Goal: Task Accomplishment & Management: Manage account settings

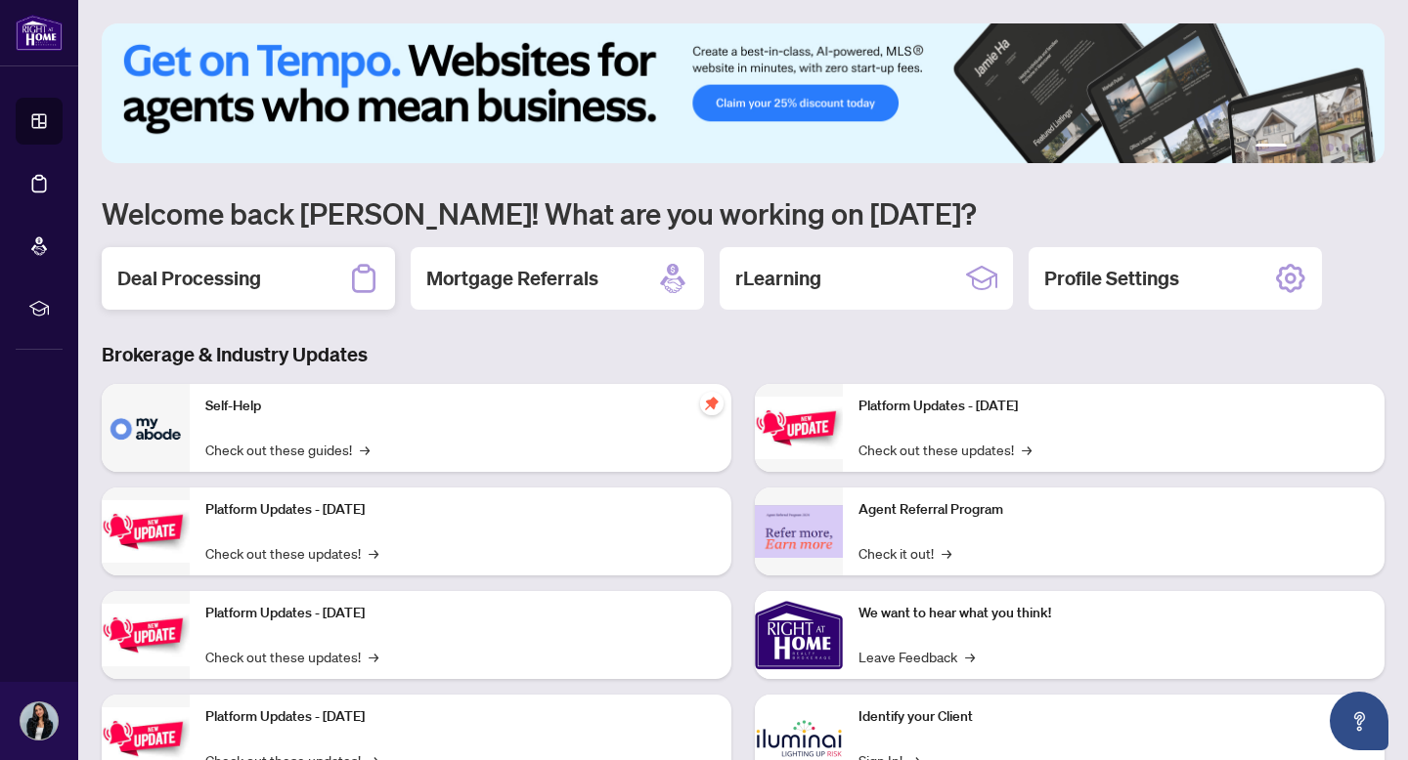
click at [290, 278] on div "Deal Processing" at bounding box center [248, 278] width 293 height 63
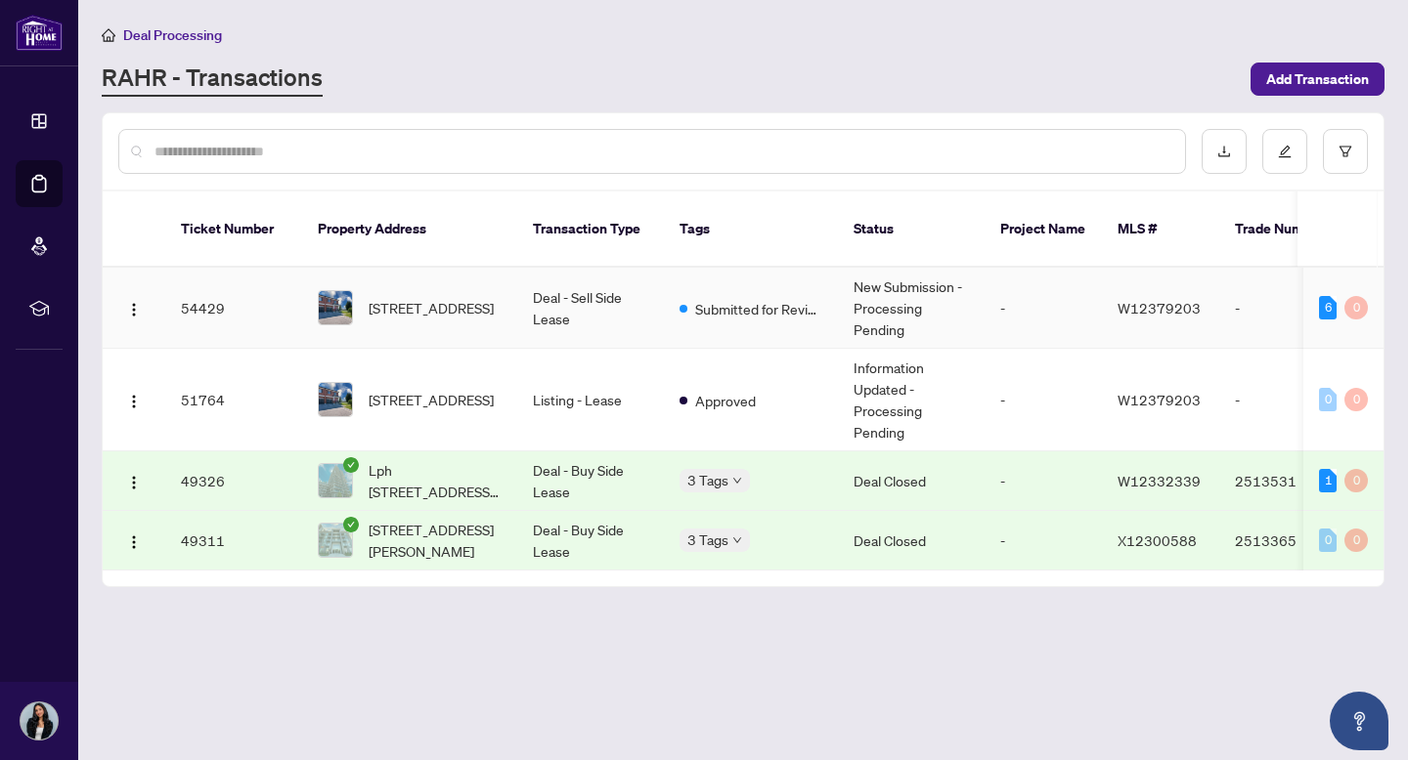
click at [586, 314] on td "Deal - Sell Side Lease" at bounding box center [590, 308] width 147 height 81
